Goal: Ask a question: Seek information or help from site administrators or community

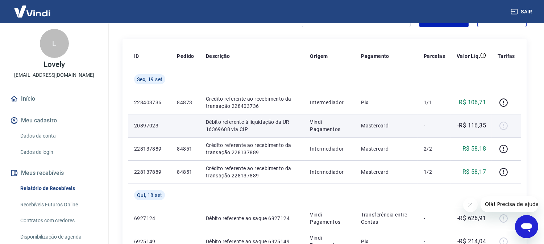
click at [473, 127] on p "-R$ 116,35" at bounding box center [471, 125] width 29 height 9
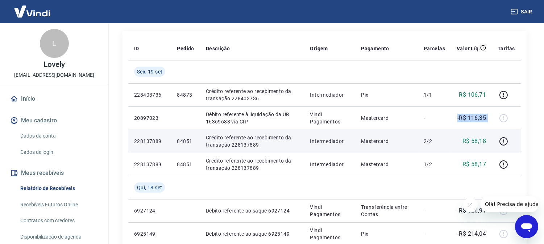
scroll to position [80, 0]
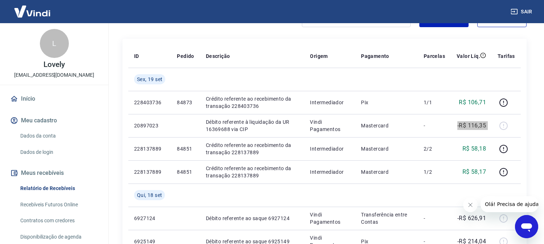
click at [523, 225] on icon "Abrir janela de mensagens" at bounding box center [525, 227] width 11 height 9
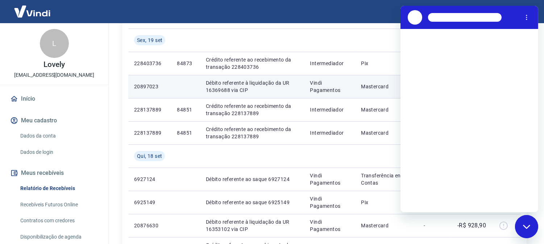
scroll to position [161, 0]
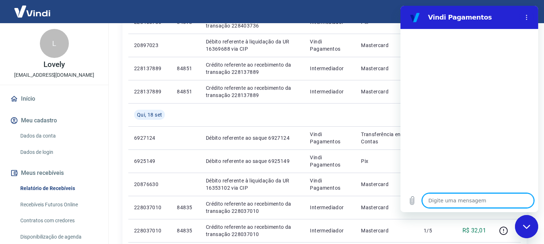
type textarea "P"
type textarea "x"
type textarea "O"
type textarea "x"
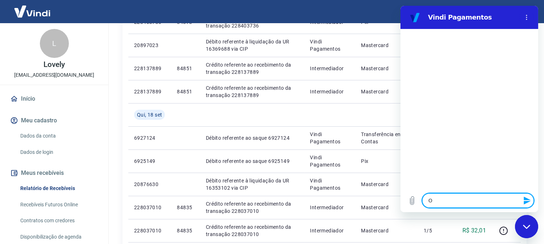
type textarea "Ol"
type textarea "x"
type textarea "[PERSON_NAME]"
type textarea "x"
type textarea "Ol"
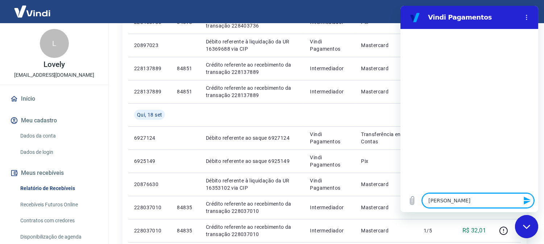
type textarea "x"
type textarea "Olá"
type textarea "x"
type textarea "Olá,"
type textarea "x"
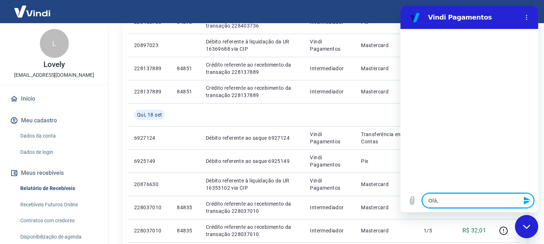
type textarea "Olá,"
type textarea "x"
type textarea "Olá, t"
type textarea "x"
type textarea "Olá, tu"
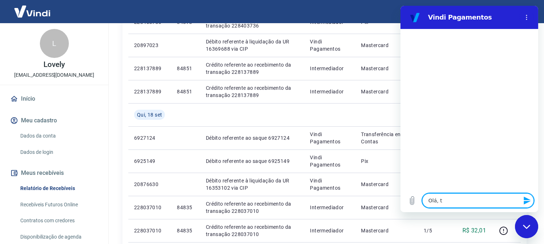
type textarea "x"
type textarea "Olá, tud"
type textarea "x"
type textarea "Olá, tud o"
type textarea "x"
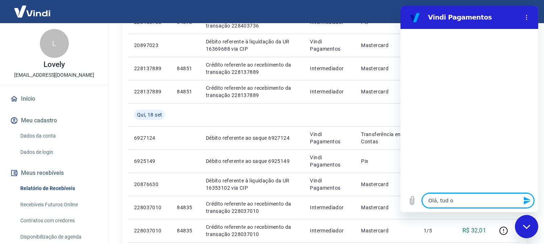
type textarea "Olá, tud ob"
type textarea "x"
type textarea "Olá, tud obe"
type textarea "x"
type textarea "Olá, tud ob"
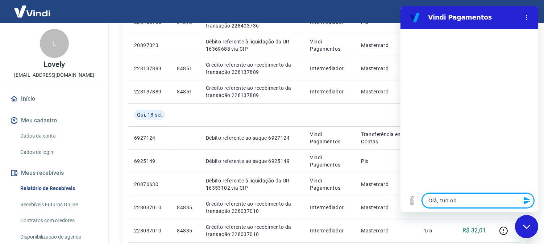
type textarea "x"
type textarea "Olá, tud o"
type textarea "x"
type textarea "Olá, tud"
type textarea "x"
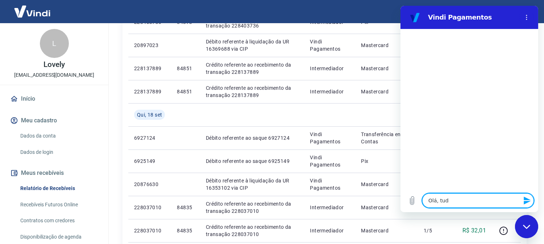
type textarea "Olá, tud o"
type textarea "x"
type textarea "Olá, tud o"
type textarea "x"
type textarea "Olá, tud o b"
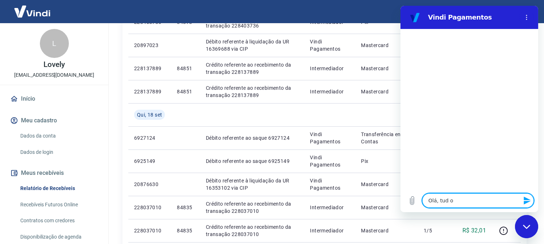
type textarea "x"
type textarea "Olá, tud o be"
type textarea "x"
type textarea "Olá, tud o b"
type textarea "x"
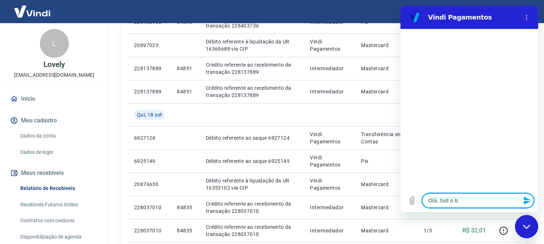
type textarea "Olá, tud o"
type textarea "x"
type textarea "Olá, tud o"
type textarea "x"
type textarea "Olá, tud"
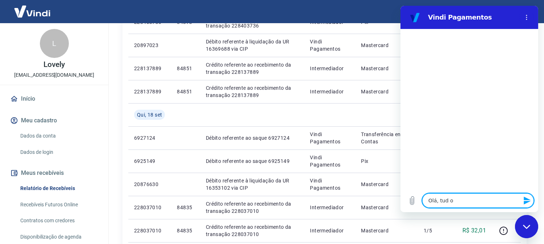
type textarea "x"
type textarea "Olá, tud"
type textarea "x"
type textarea "Olá, tu"
type textarea "x"
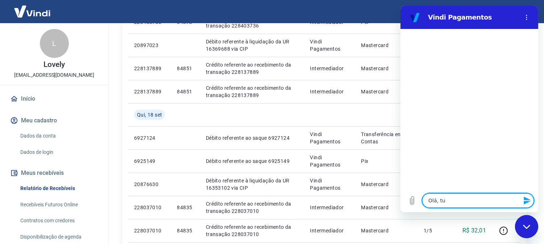
type textarea "Olá, t"
type textarea "x"
type textarea "Olá,"
type textarea "x"
type textarea "Olá,"
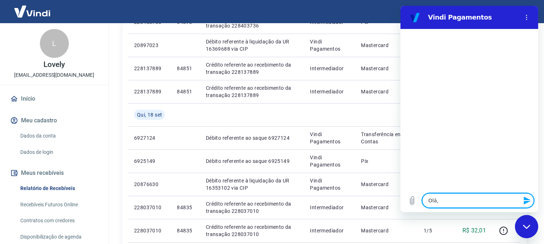
type textarea "x"
type textarea "Olá"
type textarea "x"
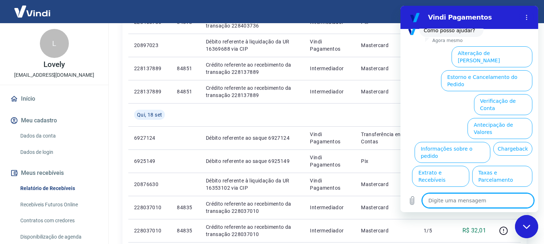
scroll to position [64, 0]
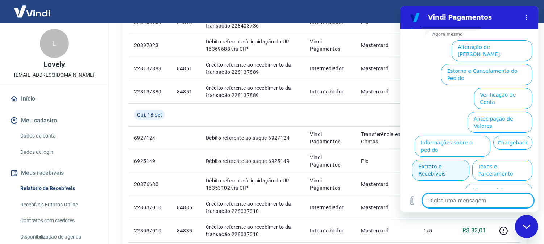
click at [468, 160] on button "Extrato e Recebíveis" at bounding box center [439, 170] width 57 height 21
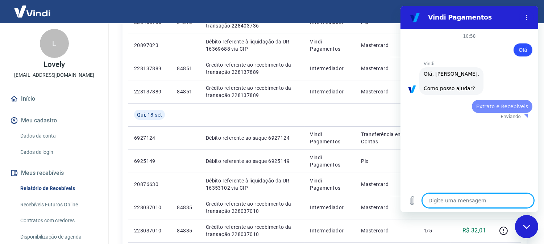
scroll to position [0, 0]
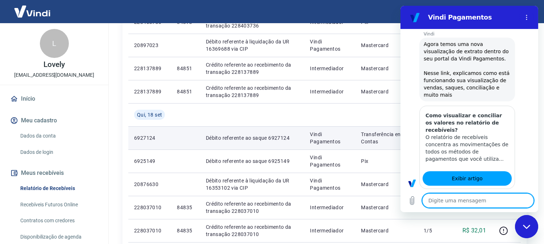
type textarea "x"
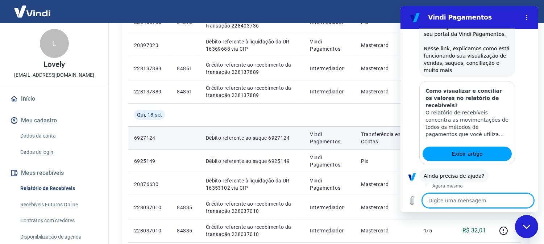
type textarea "Q"
type textarea "x"
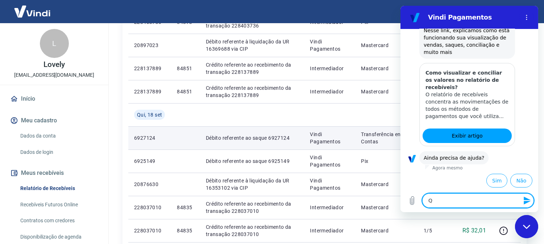
type textarea "Qu"
type textarea "x"
type textarea "Que"
type textarea "x"
type textarea "Quer"
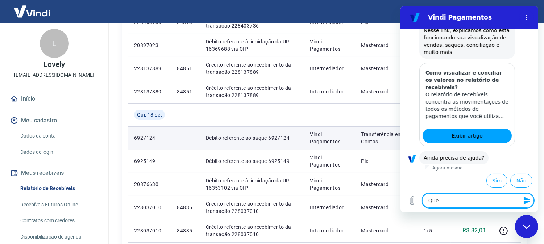
type textarea "x"
type textarea "Quero"
type textarea "x"
type textarea "Quero"
type textarea "x"
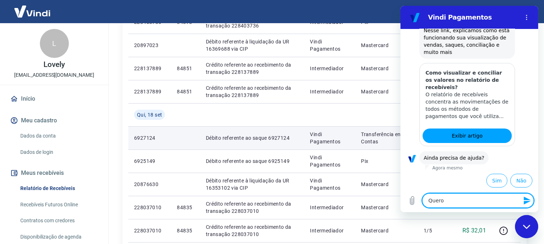
type textarea "Quero f"
type textarea "x"
type textarea "Quero fa"
type textarea "x"
type textarea "Quero fal"
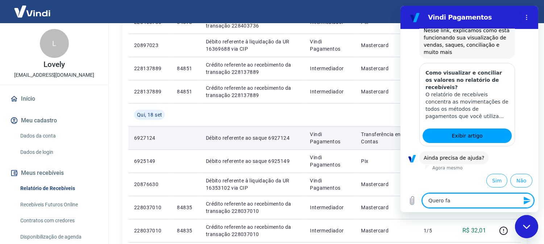
type textarea "x"
type textarea "Quero fala"
type textarea "x"
type textarea "Quero falar"
type textarea "x"
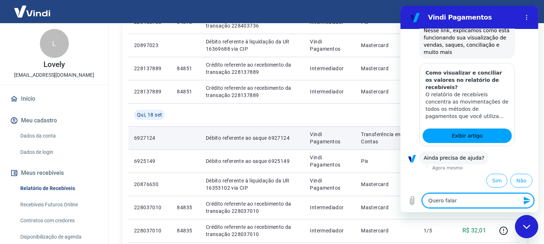
type textarea "Quero falar"
type textarea "x"
type textarea "Quero falar c"
type textarea "x"
type textarea "Quero falar co"
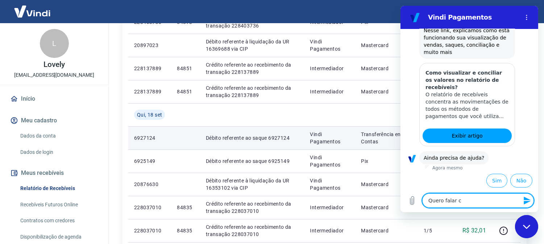
type textarea "x"
type textarea "Quero falar com"
type textarea "x"
type textarea "Quero falar com"
type textarea "x"
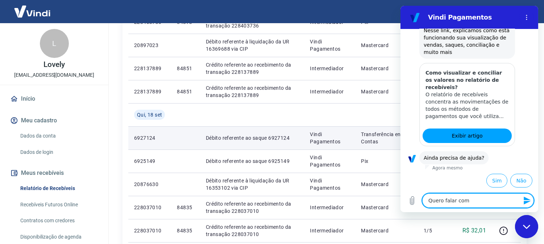
type textarea "Quero falar com a"
type textarea "x"
type textarea "Quero falar com an"
type textarea "x"
type textarea "Quero falar com [PERSON_NAME]"
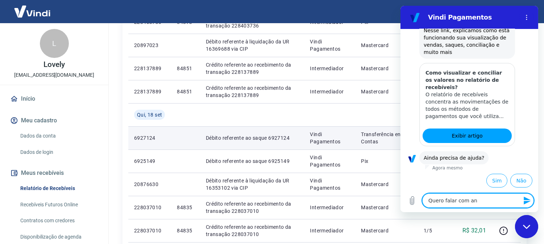
type textarea "x"
type textarea "Quero falar com anal"
type textarea "x"
type textarea "Quero falar com anali"
type textarea "x"
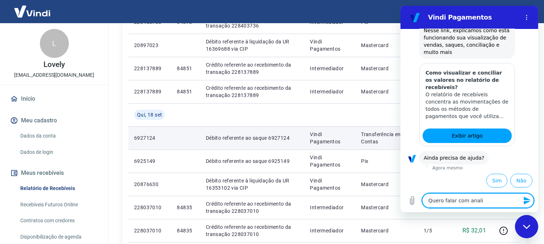
type textarea "Quero falar com analis"
type textarea "x"
type textarea "Quero falar com analist"
type textarea "x"
type textarea "Quero falar com analista"
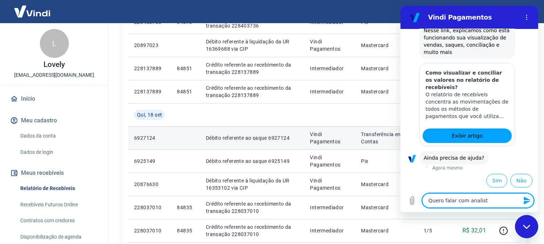
type textarea "x"
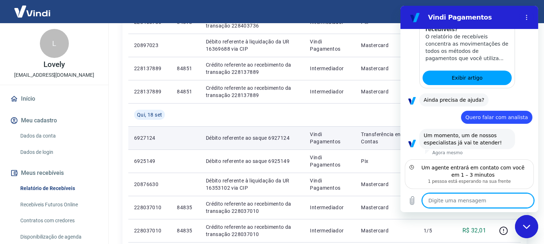
scroll to position [187, 0]
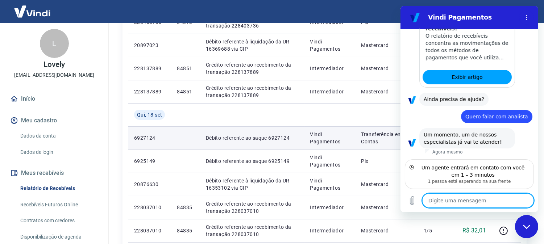
click at [383, 146] on td "Transferência entre Contas" at bounding box center [386, 137] width 63 height 23
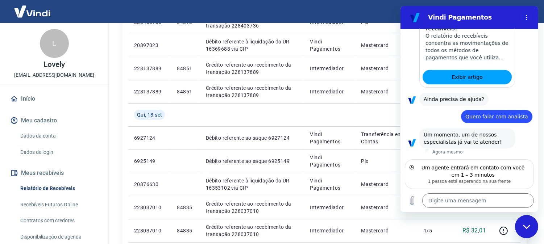
click at [527, 232] on div "Fechar janela de mensagens" at bounding box center [526, 226] width 22 height 22
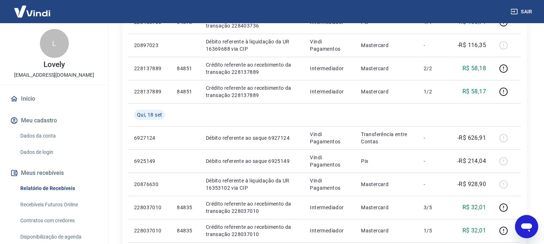
click at [523, 228] on icon "Abrir janela de mensagens" at bounding box center [525, 227] width 11 height 9
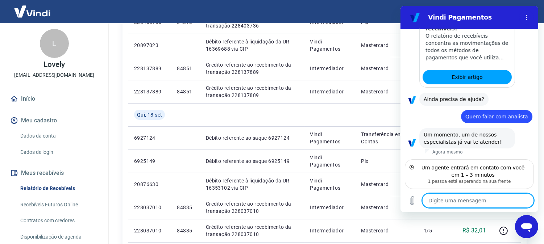
scroll to position [0, 0]
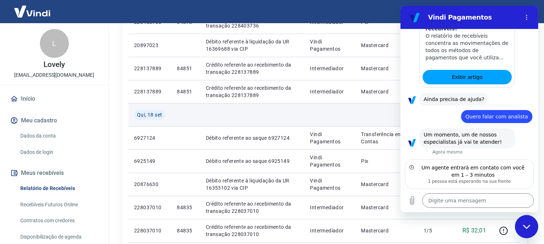
click at [202, 115] on td at bounding box center [252, 114] width 104 height 23
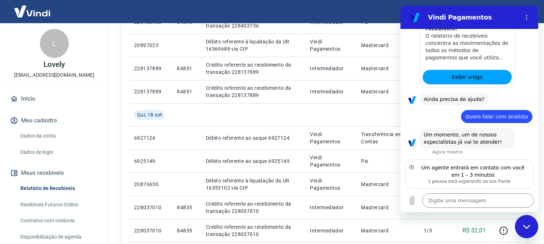
click at [527, 229] on div "Fechar janela de mensagens" at bounding box center [526, 226] width 22 height 22
type textarea "x"
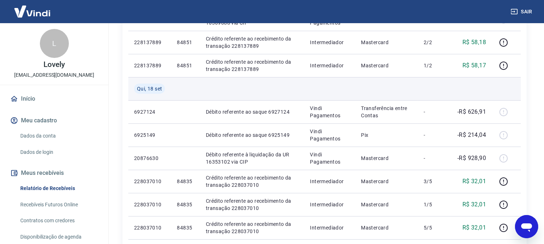
scroll to position [201, 0]
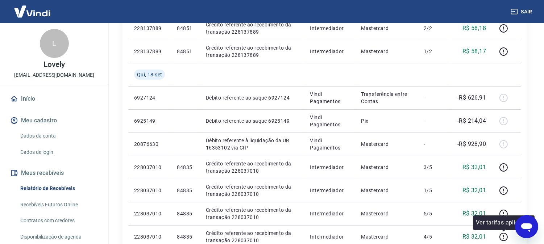
click at [518, 231] on div "Abrir janela de mensagens" at bounding box center [526, 226] width 22 height 22
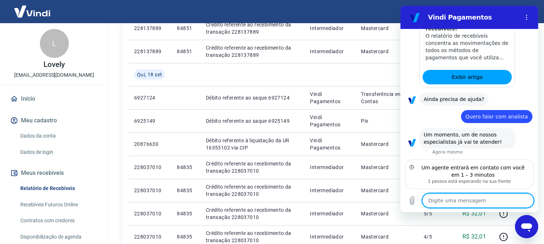
scroll to position [0, 0]
click at [524, 222] on div "Fechar janela de mensagens" at bounding box center [526, 226] width 22 height 22
type textarea "x"
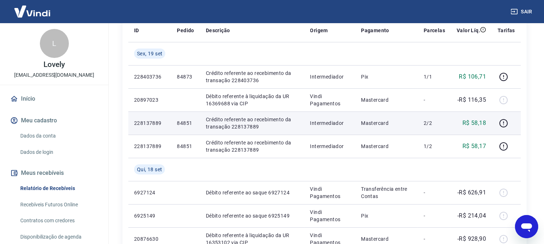
scroll to position [80, 0]
